Goal: Transaction & Acquisition: Book appointment/travel/reservation

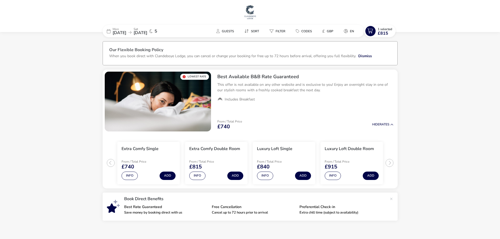
click at [252, 9] on img at bounding box center [250, 12] width 13 height 16
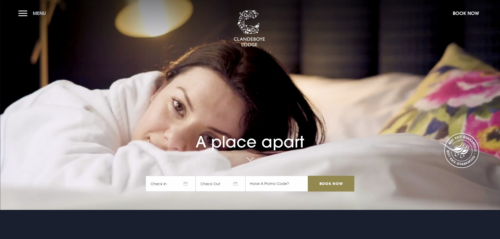
click at [29, 16] on button "Menu" at bounding box center [33, 13] width 30 height 11
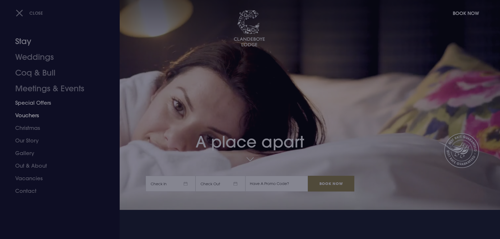
click at [35, 103] on link "Special Offers" at bounding box center [56, 103] width 83 height 13
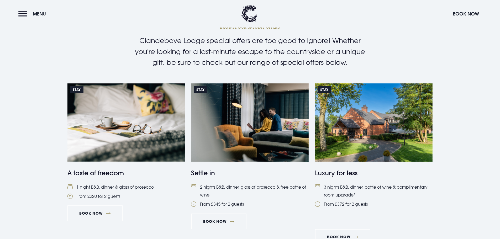
scroll to position [210, 0]
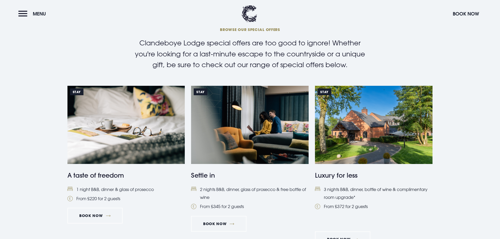
click at [375, 148] on img at bounding box center [374, 125] width 118 height 78
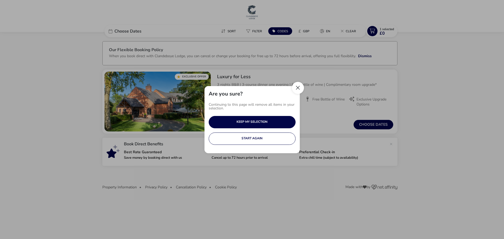
click at [296, 89] on button "Close" at bounding box center [298, 88] width 12 height 12
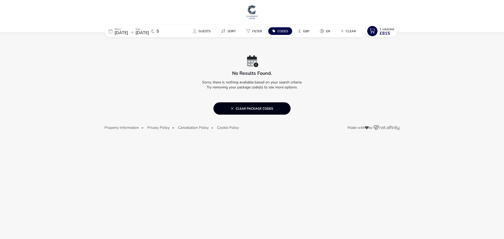
click at [248, 107] on span "Clear package codes" at bounding box center [252, 108] width 43 height 4
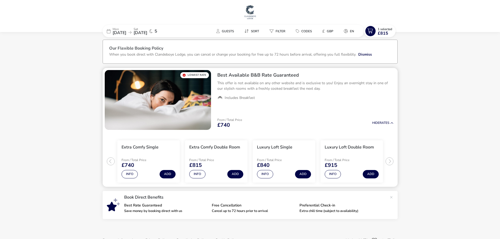
scroll to position [16, 0]
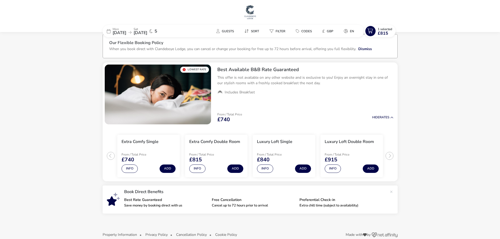
scroll to position [16, 0]
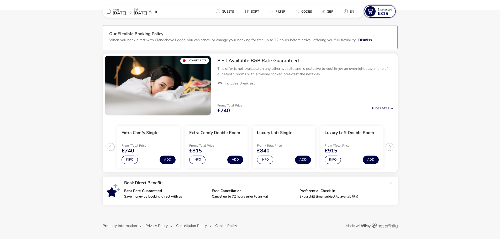
click at [374, 12] on icon at bounding box center [371, 11] width 10 height 10
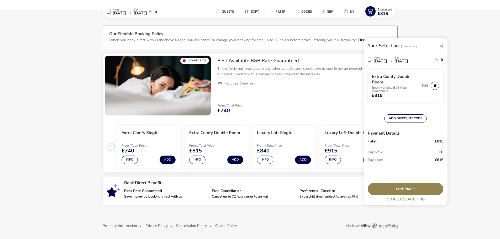
click at [436, 86] on button "button" at bounding box center [435, 86] width 8 height 8
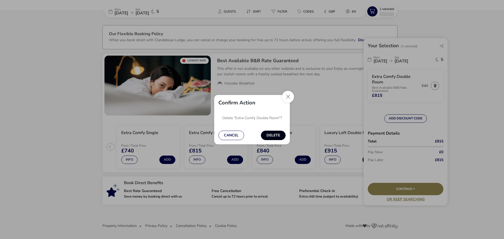
click at [271, 135] on button "Delete" at bounding box center [273, 135] width 25 height 9
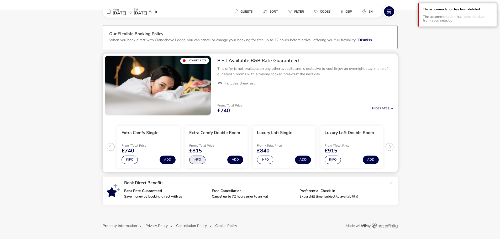
click at [194, 160] on button "Info" at bounding box center [197, 160] width 16 height 8
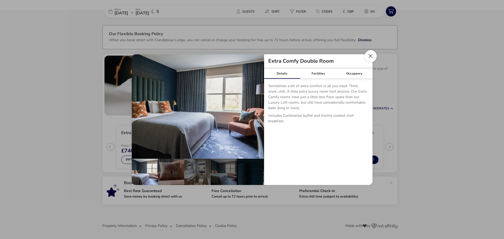
click at [372, 56] on button "Close dialog" at bounding box center [371, 56] width 12 height 12
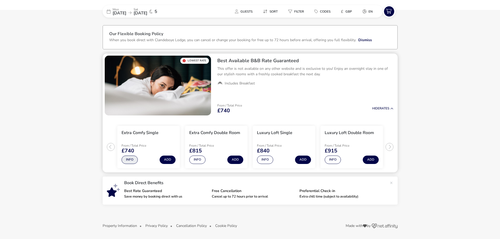
click at [130, 160] on button "Info" at bounding box center [130, 160] width 16 height 8
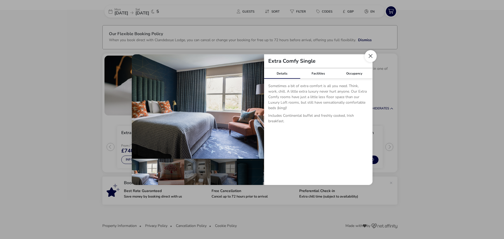
click at [371, 55] on button "Close dialog" at bounding box center [371, 56] width 12 height 12
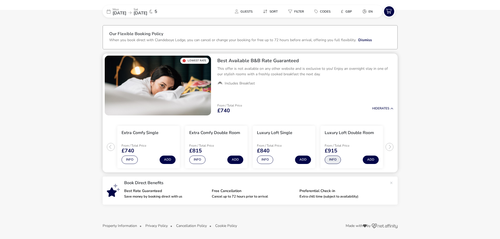
click at [333, 159] on button "Info" at bounding box center [333, 160] width 16 height 8
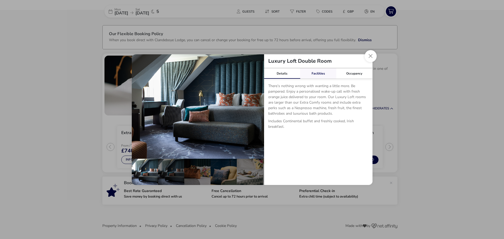
click at [321, 72] on link "Facilities" at bounding box center [318, 73] width 36 height 11
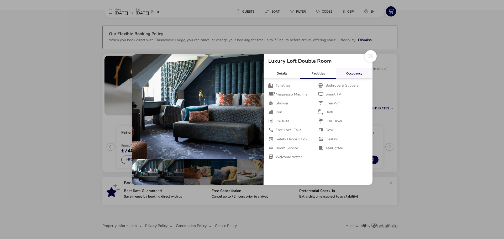
click at [345, 73] on link "Occupancy" at bounding box center [354, 73] width 36 height 11
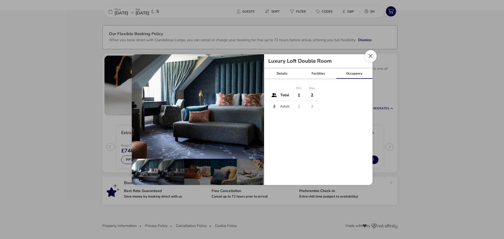
click at [375, 56] on button "Close dialog" at bounding box center [371, 56] width 12 height 12
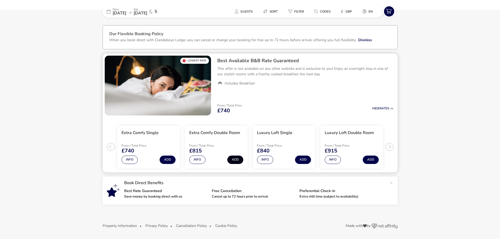
click at [235, 160] on button "Add" at bounding box center [235, 160] width 16 height 8
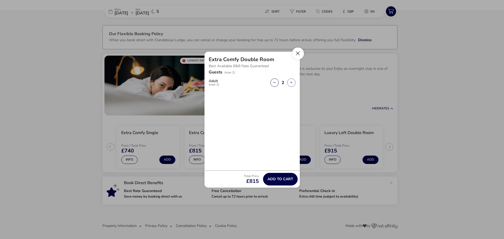
click at [297, 54] on button "Close" at bounding box center [298, 54] width 12 height 12
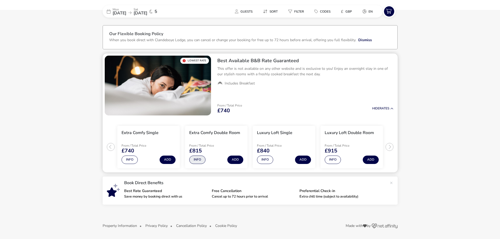
click at [198, 159] on button "Info" at bounding box center [197, 160] width 16 height 8
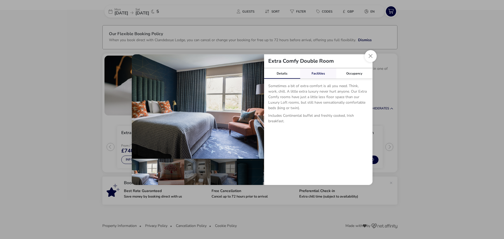
click at [315, 76] on link "Facilities" at bounding box center [318, 73] width 36 height 11
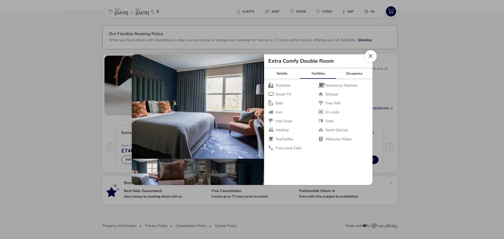
click at [371, 57] on button "Close dialog" at bounding box center [371, 56] width 12 height 12
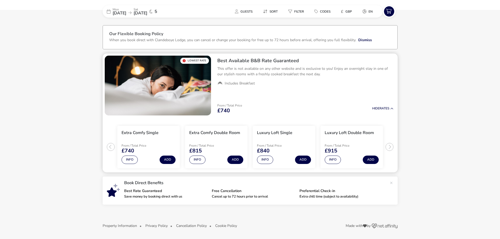
click at [391, 147] on ul "Extra Comfy Single From / Total Price £740 Info Add Extra Comfy Double Room Fro…" at bounding box center [250, 145] width 295 height 55
click at [377, 113] on div "From / Total Price £740 Hide Rates" at bounding box center [305, 109] width 185 height 18
click at [378, 108] on span "Hide" at bounding box center [375, 108] width 7 height 4
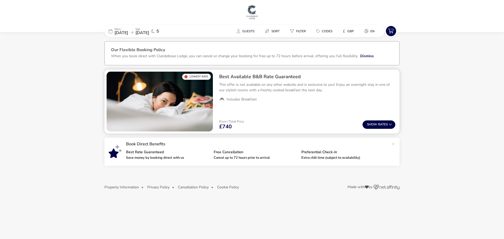
click at [378, 132] on div "From / Total Price £740 Show Rates" at bounding box center [307, 125] width 185 height 18
click at [383, 127] on button "Show Rates" at bounding box center [379, 125] width 33 height 8
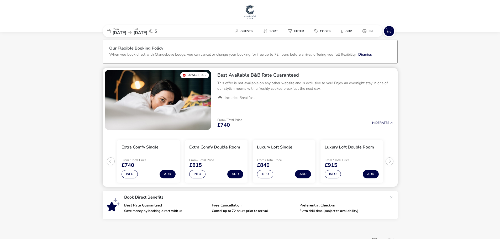
scroll to position [16, 0]
